Goal: Transaction & Acquisition: Obtain resource

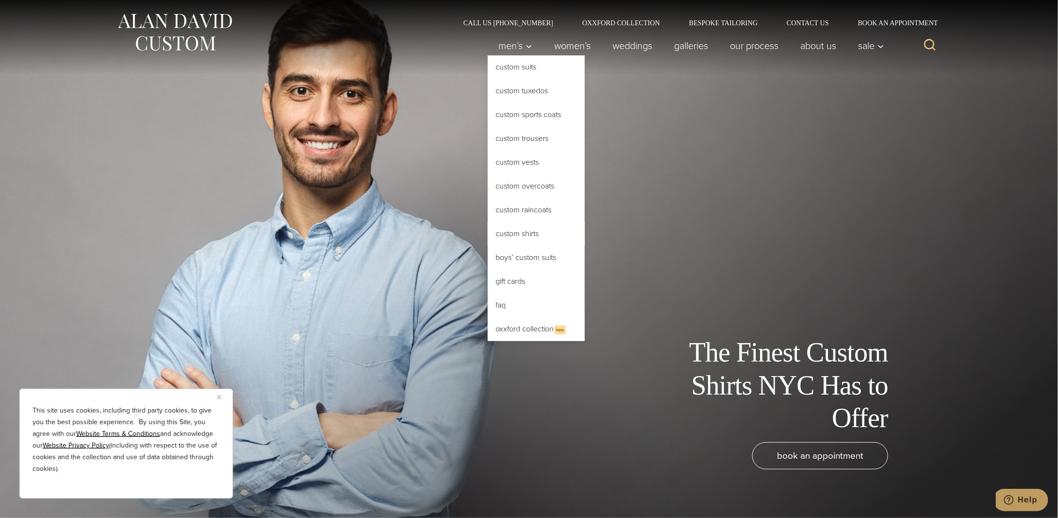
click at [521, 233] on link "Custom Shirts" at bounding box center [536, 233] width 97 height 23
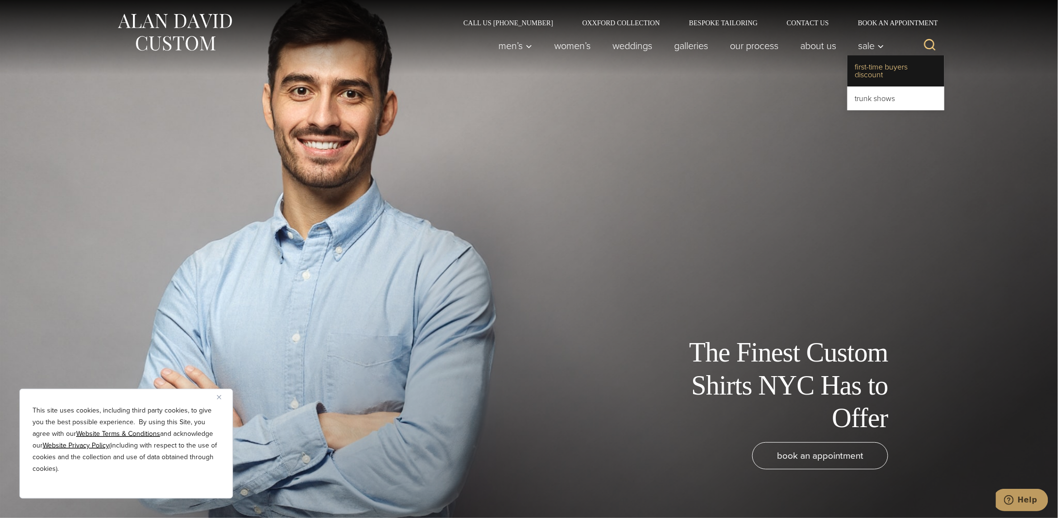
click at [871, 71] on link "First-Time Buyers Discount" at bounding box center [896, 70] width 97 height 31
